Goal: Information Seeking & Learning: Learn about a topic

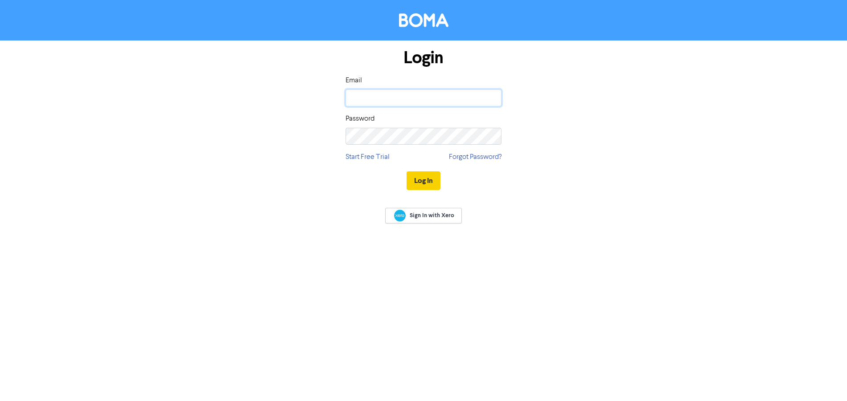
type input "[EMAIL_ADDRESS][DOMAIN_NAME]"
click at [424, 178] on button "Log In" at bounding box center [424, 180] width 34 height 19
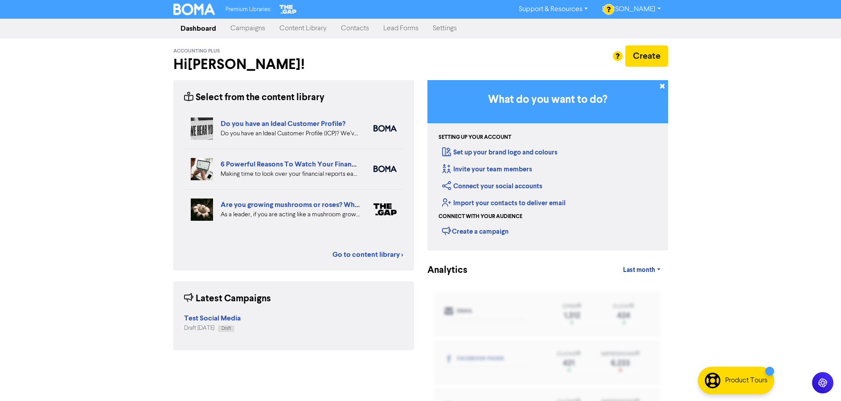
click at [248, 29] on link "Campaigns" at bounding box center [247, 29] width 49 height 18
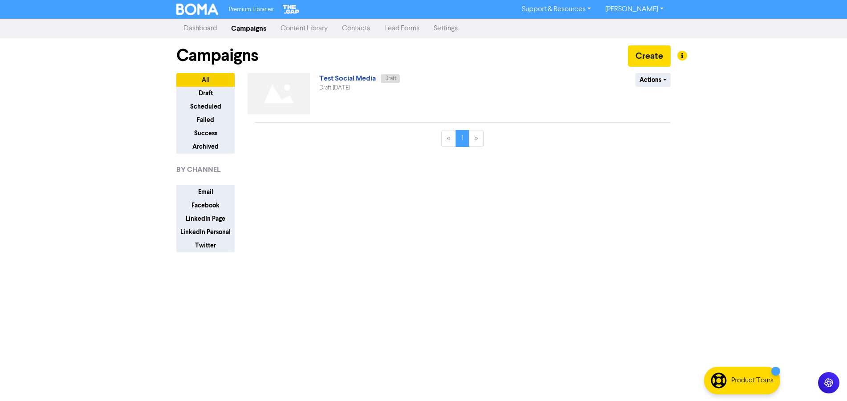
click at [296, 31] on link "Content Library" at bounding box center [304, 29] width 61 height 18
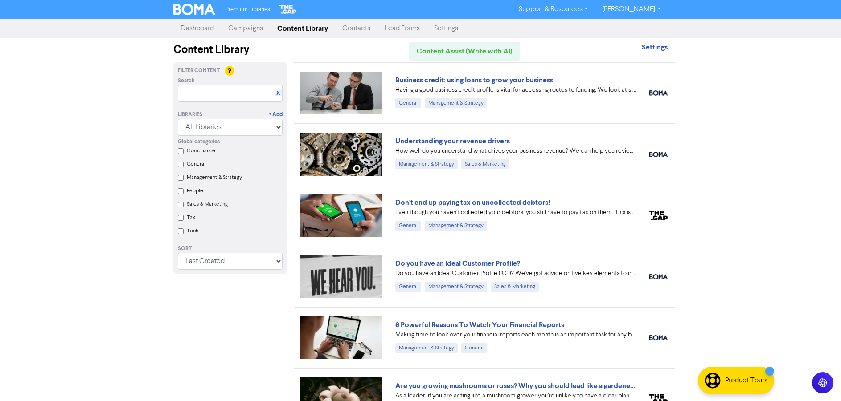
click at [399, 29] on link "Lead Forms" at bounding box center [401, 29] width 49 height 18
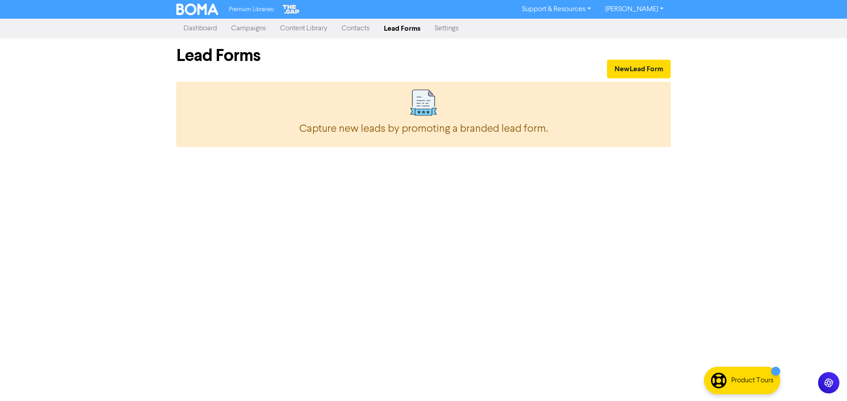
click at [356, 27] on link "Contacts" at bounding box center [356, 29] width 42 height 18
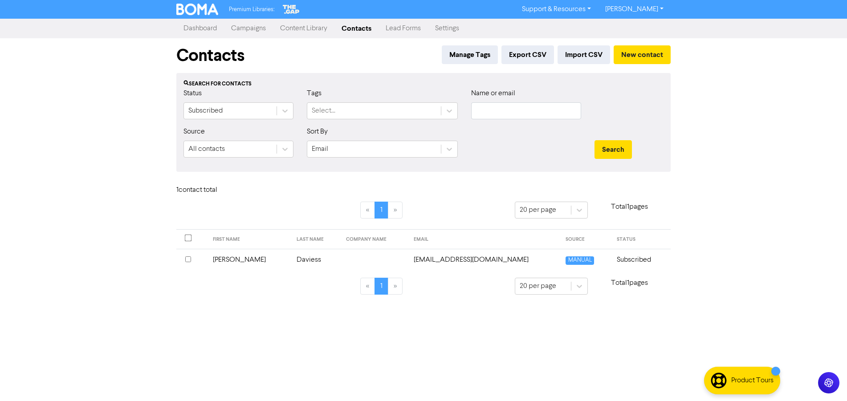
click at [400, 25] on link "Lead Forms" at bounding box center [403, 29] width 49 height 18
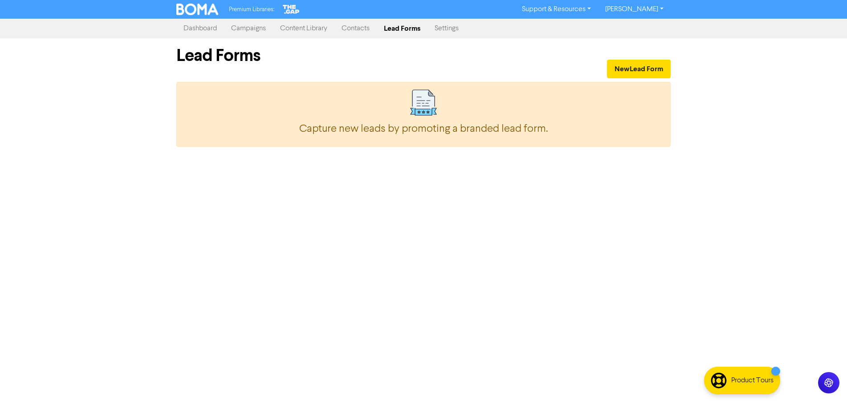
click at [314, 29] on link "Content Library" at bounding box center [303, 29] width 61 height 18
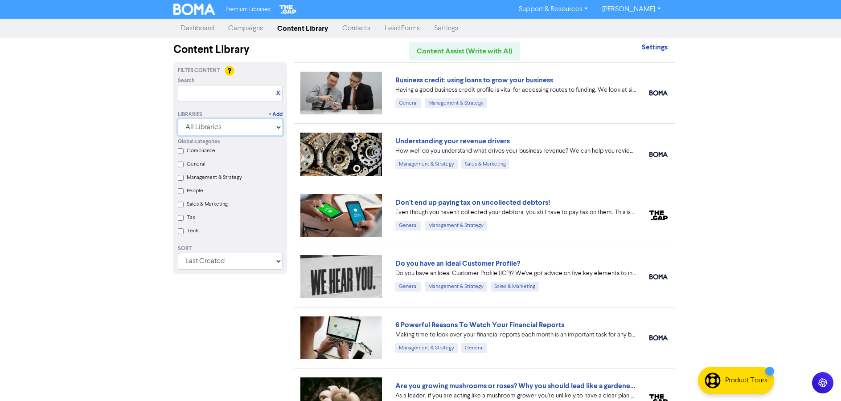
click at [270, 122] on select "All Libraries BOMA Other Partners The Gap" at bounding box center [230, 127] width 105 height 17
select select "The Gap"
click at [181, 119] on select "All Libraries BOMA Other Partners The Gap" at bounding box center [230, 127] width 105 height 17
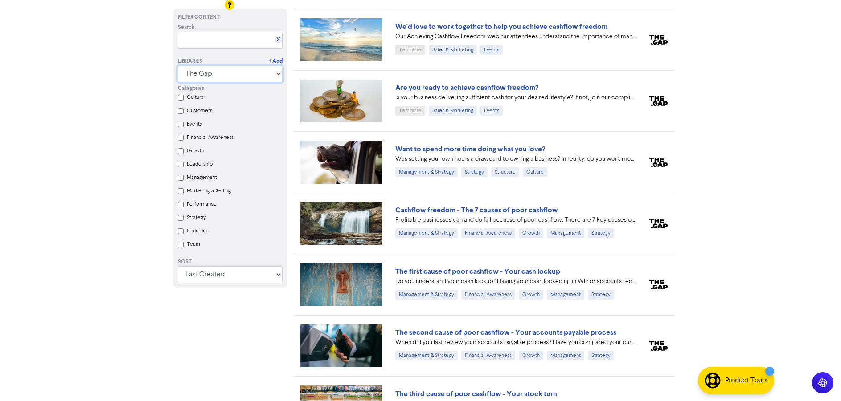
scroll to position [490, 0]
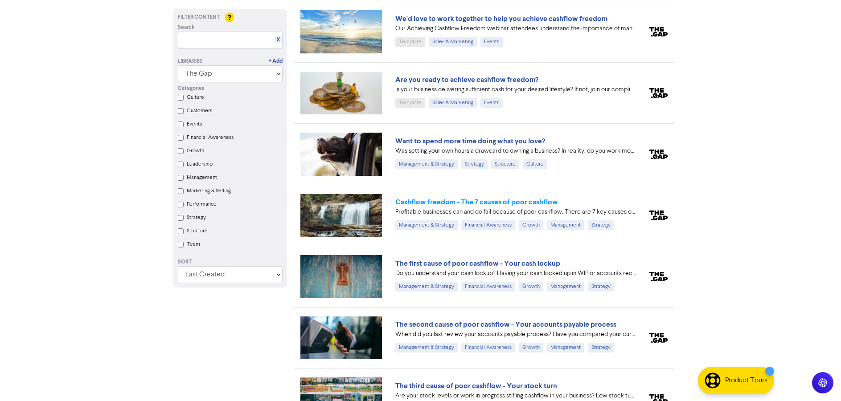
click at [457, 202] on link "Cashflow freedom - The 7 causes of poor cashflow" at bounding box center [476, 202] width 163 height 9
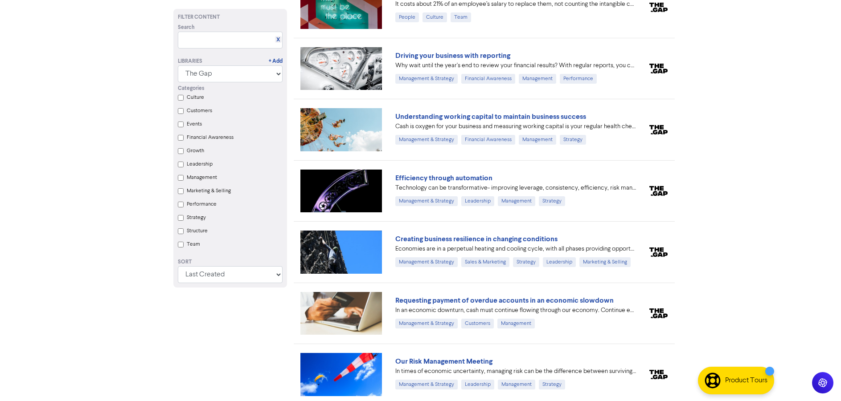
scroll to position [1286, 0]
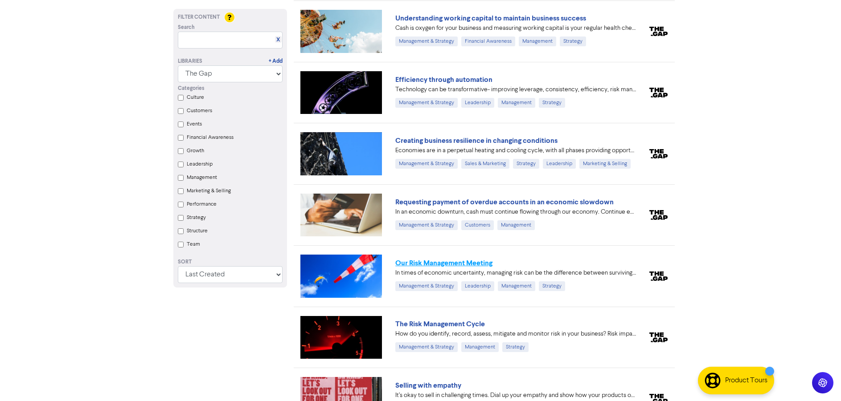
click at [474, 260] on link "Our Risk Management Meeting" at bounding box center [443, 263] width 97 height 9
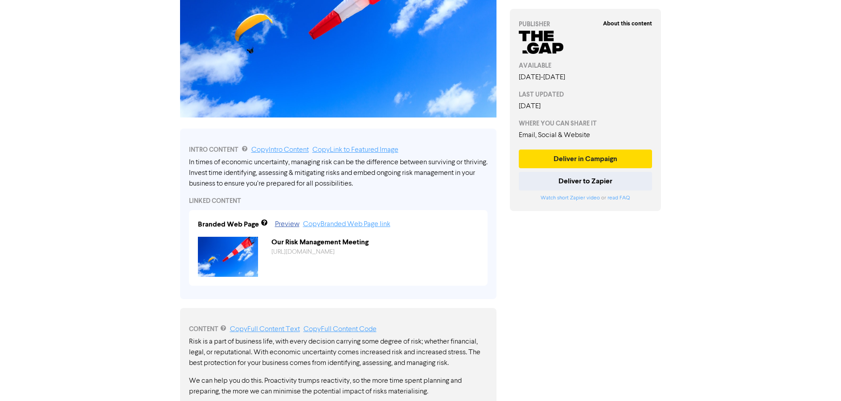
scroll to position [334, 0]
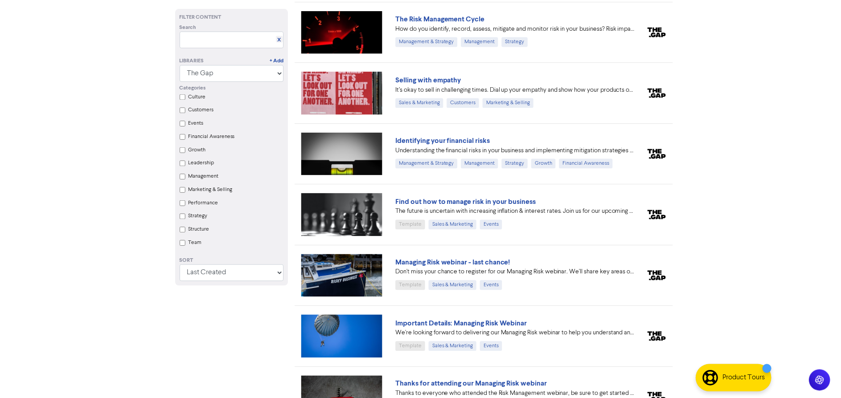
scroll to position [1598, 0]
